Goal: Check status: Check status

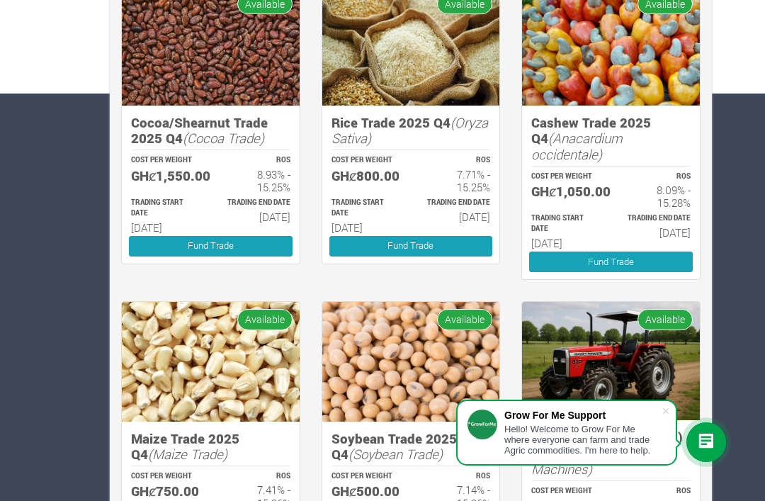
scroll to position [398, 0]
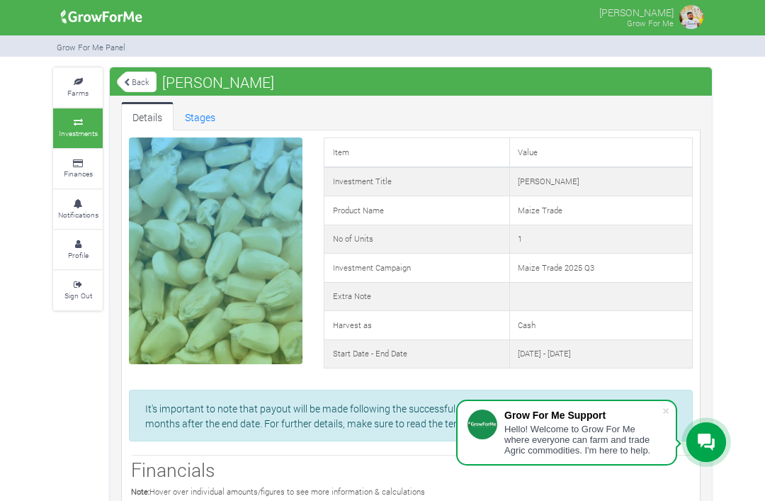
click at [132, 77] on link "Back" at bounding box center [137, 81] width 40 height 23
